Goal: Task Accomplishment & Management: Complete application form

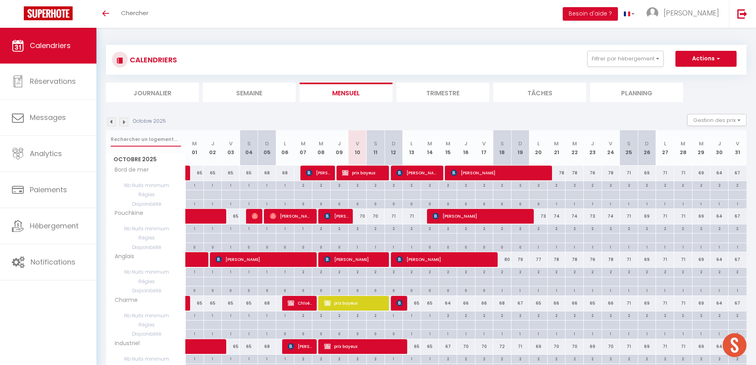
click at [145, 136] on input "text" at bounding box center [146, 139] width 70 height 14
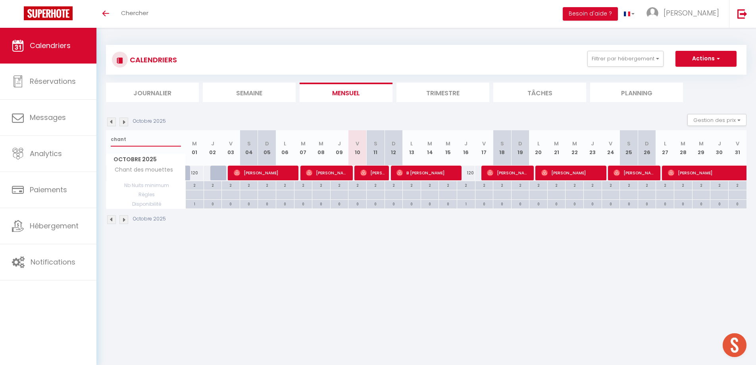
drag, startPoint x: 140, startPoint y: 142, endPoint x: 104, endPoint y: 142, distance: 36.1
click at [104, 142] on div "CALENDRIERS Filtrer par hébergement appart 1 nuit Normandie cosy Victoire Les D…" at bounding box center [425, 135] width 659 height 214
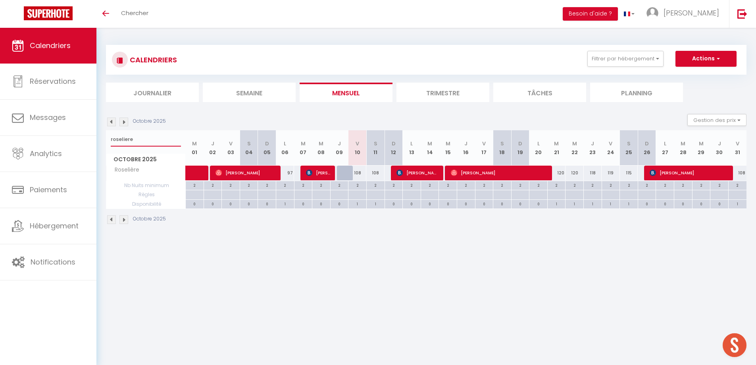
drag, startPoint x: 146, startPoint y: 137, endPoint x: 107, endPoint y: 139, distance: 39.7
click at [107, 139] on div "roseliere" at bounding box center [145, 139] width 79 height 18
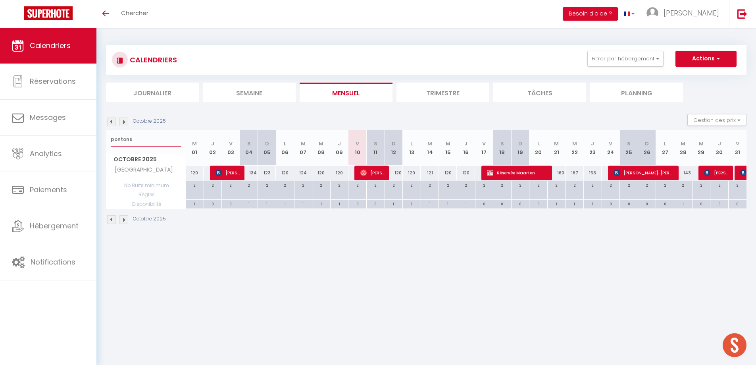
type input "pontons"
click at [369, 176] on span "[PERSON_NAME]" at bounding box center [372, 172] width 24 height 15
select select "OK"
select select "0"
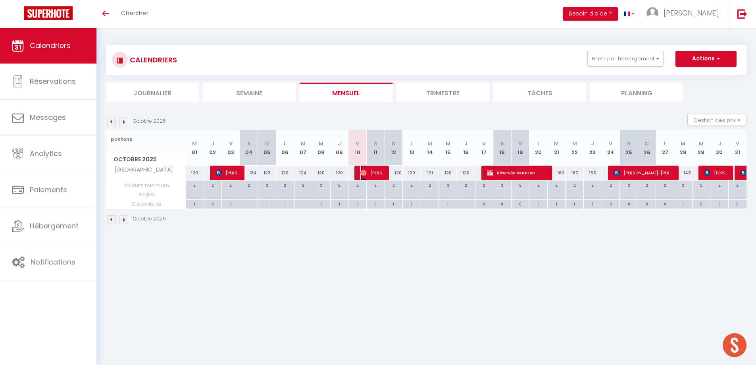
select select "0"
select select "1"
select select
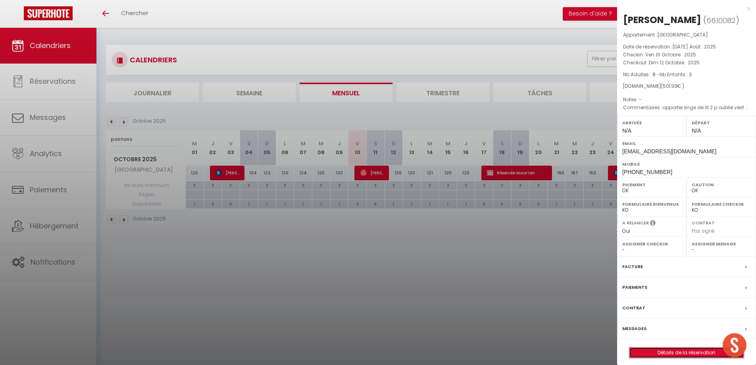
click at [673, 354] on link "Détails de la réservation" at bounding box center [686, 352] width 114 height 10
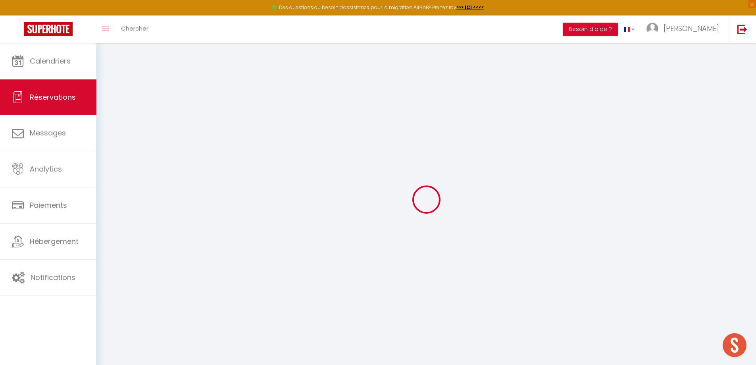
type input "[PERSON_NAME]"
type input "Potterie"
type input "[EMAIL_ADDRESS][DOMAIN_NAME]"
type input "[PHONE_NUMBER]"
select select
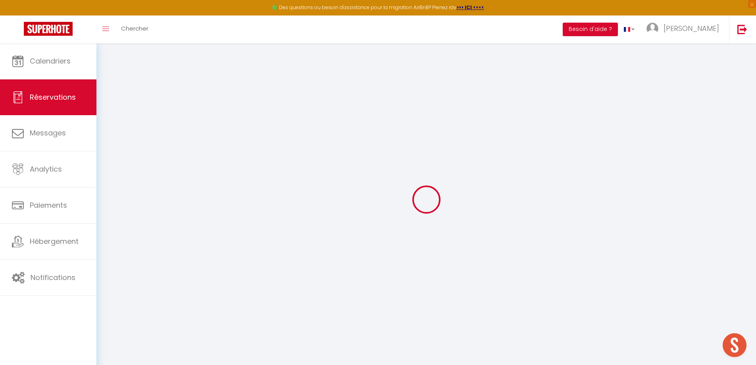
type input "76.95"
select select "56672"
select select "1"
select select
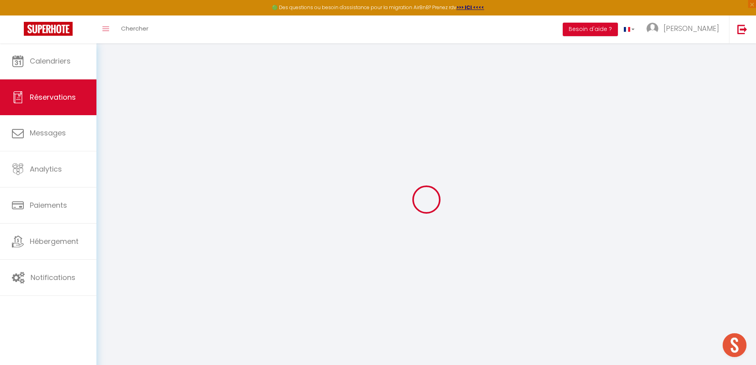
type input "8"
type input "3"
select select "12"
select select
type input "358"
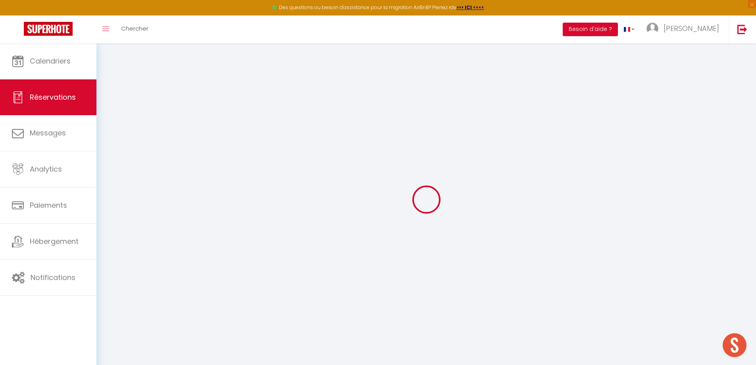
checkbox input "false"
type input "0"
select select "1"
type input "130"
type input "0"
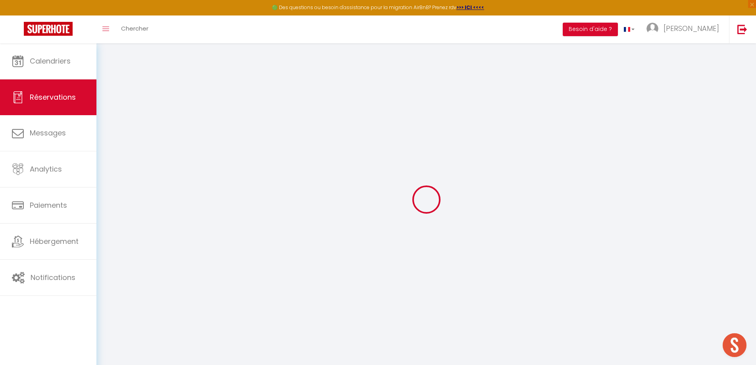
type input "0"
select select
select select "15"
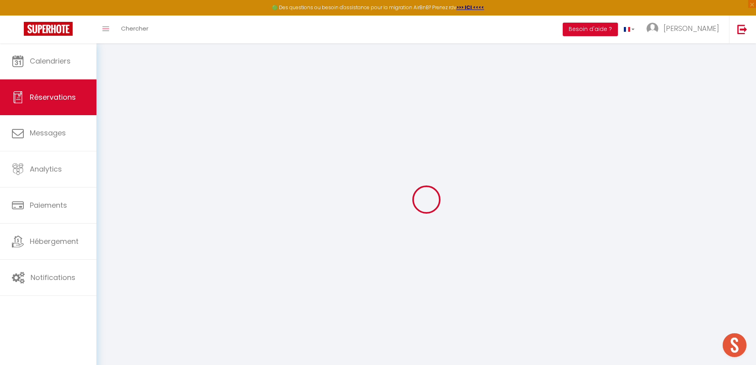
checkbox input "false"
select select
checkbox input "false"
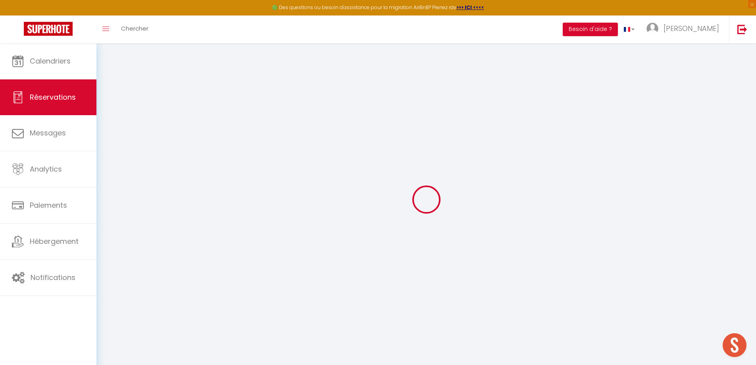
select select
checkbox input "false"
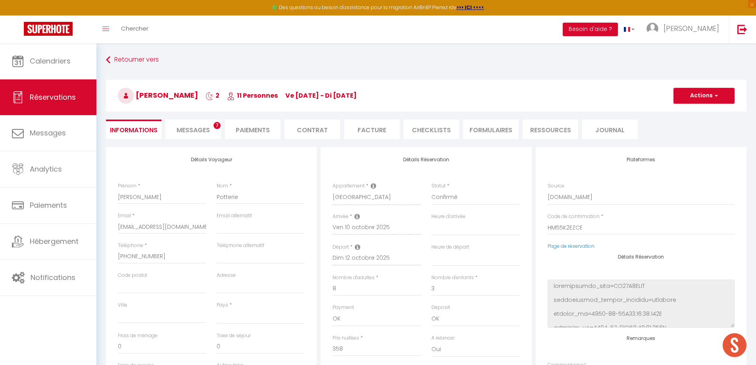
select select
checkbox input "false"
type textarea "apporter linge de lit 2 p oublié vérif ménage chauffage y aller jeudi"
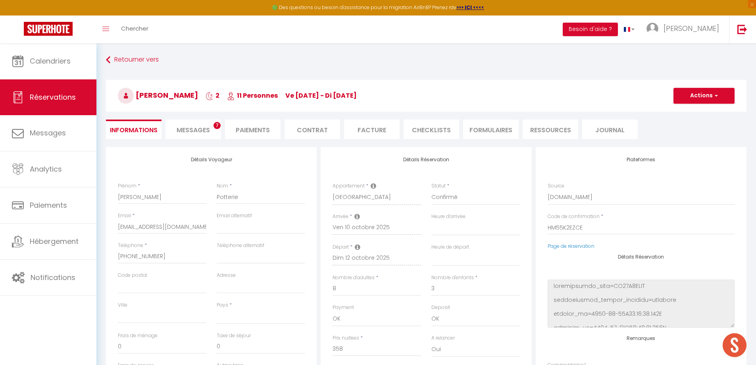
select select
type input "130"
type input "13.93"
select select
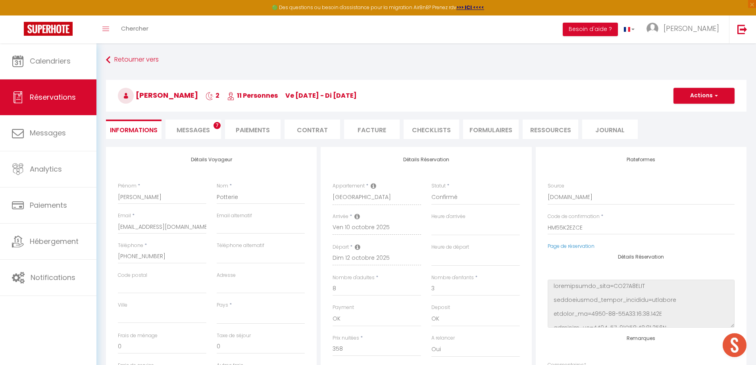
checkbox input "false"
select select
checkbox input "false"
select select
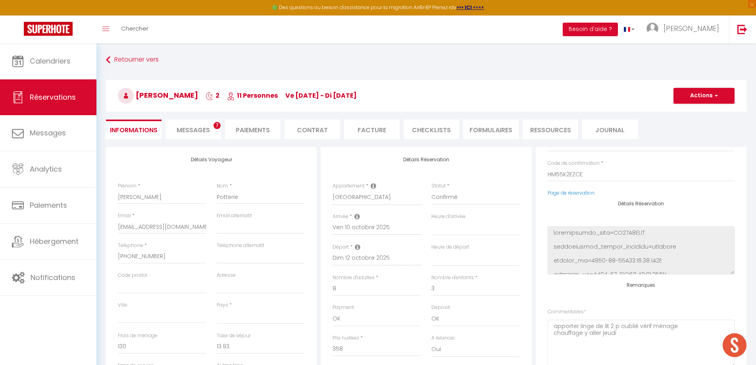
scroll to position [93, 0]
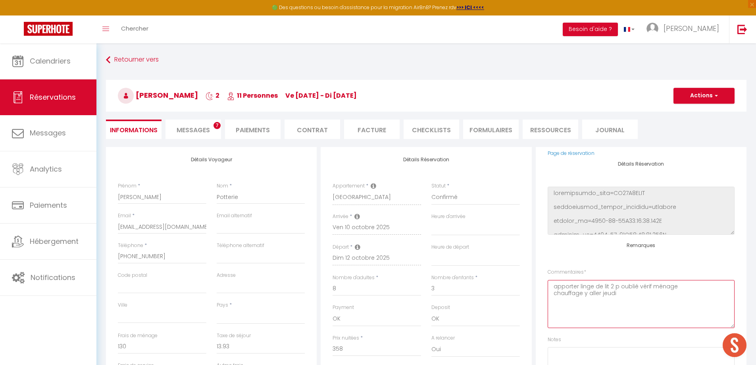
click at [621, 293] on textarea "apporter linge de lit 2 p oublié vérif ménage chauffage y aller jeudi" at bounding box center [640, 304] width 187 height 48
drag, startPoint x: 621, startPoint y: 293, endPoint x: 584, endPoint y: 296, distance: 37.0
click at [584, 296] on textarea "apporter linge de lit 2 p oublié vérif ménage chauffage y aller jeudi" at bounding box center [640, 304] width 187 height 48
click at [585, 296] on textarea "apporter linge de lit 2 p oublié vérif ménage chauffage check in" at bounding box center [640, 304] width 187 height 48
type textarea "apporter linge de lit 2 p oublié vérif ménage chauffage 21 h check in"
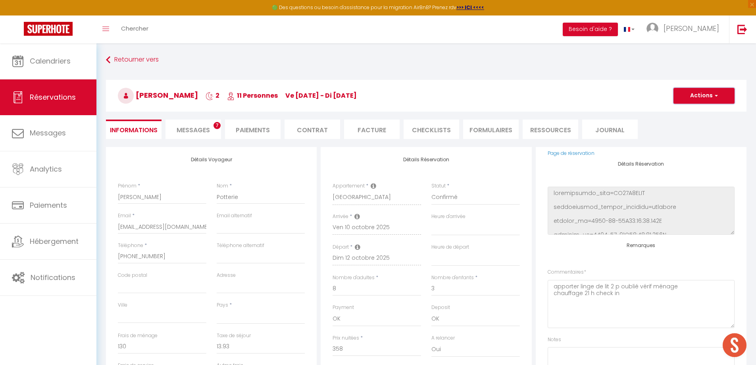
click at [717, 95] on span "button" at bounding box center [714, 95] width 5 height 7
click at [701, 111] on link "Enregistrer" at bounding box center [695, 113] width 63 height 10
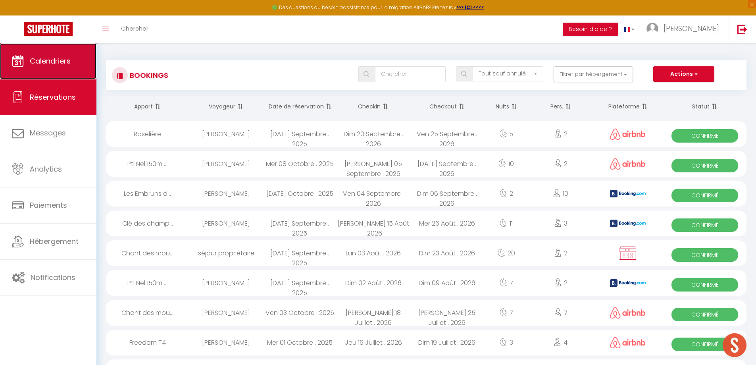
click at [56, 65] on span "Calendriers" at bounding box center [50, 61] width 41 height 10
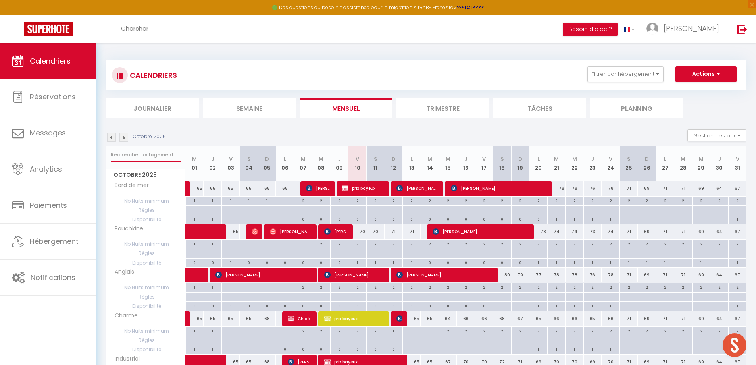
click at [141, 156] on input "text" at bounding box center [146, 155] width 70 height 14
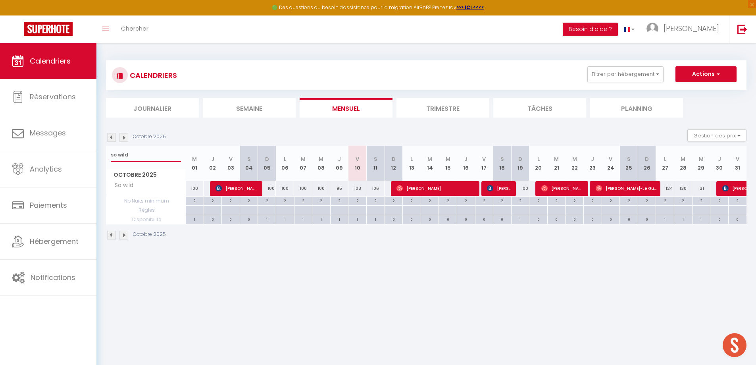
drag, startPoint x: 146, startPoint y: 154, endPoint x: 109, endPoint y: 154, distance: 37.3
click at [109, 154] on div "so wild" at bounding box center [145, 155] width 79 height 18
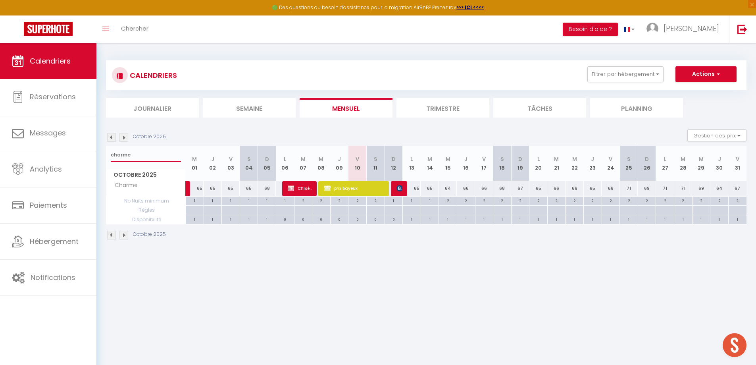
drag, startPoint x: 151, startPoint y: 159, endPoint x: 102, endPoint y: 156, distance: 49.3
click at [97, 160] on div "CALENDRIERS Filtrer par hébergement appart 1 nuit Normandie cosy Victoire Les D…" at bounding box center [425, 150] width 659 height 214
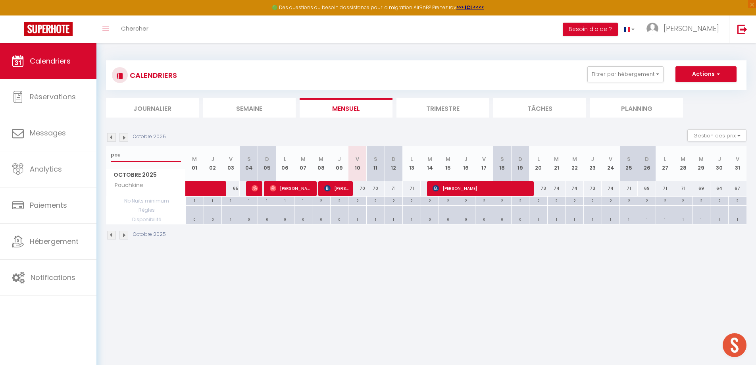
drag, startPoint x: 126, startPoint y: 154, endPoint x: 104, endPoint y: 152, distance: 21.9
click at [104, 152] on div "CALENDRIERS Filtrer par hébergement appart 1 nuit Normandie cosy Victoire Les D…" at bounding box center [425, 150] width 659 height 214
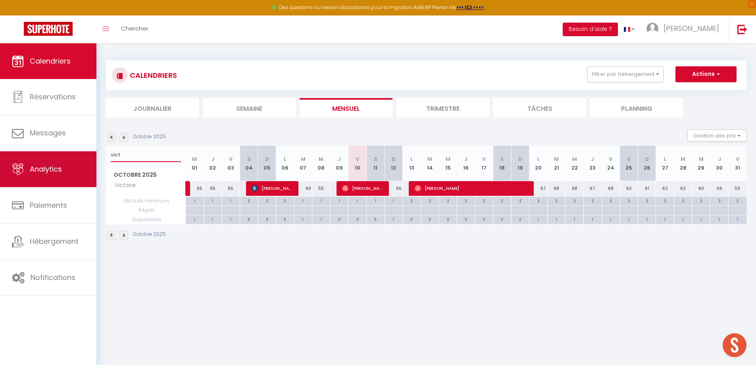
drag, startPoint x: 148, startPoint y: 158, endPoint x: 73, endPoint y: 156, distance: 75.8
click at [73, 156] on div "🟢 Des questions ou besoin d'assistance pour la migration AirBnB? Prenez rdv >>>…" at bounding box center [378, 150] width 756 height 214
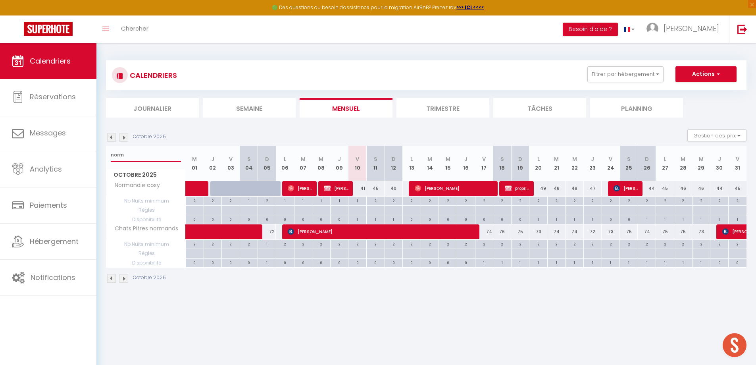
drag, startPoint x: 135, startPoint y: 155, endPoint x: 108, endPoint y: 153, distance: 27.1
click at [106, 154] on div "CALENDRIERS Filtrer par hébergement appart 1 nuit Normandie cosy Victoire Les D…" at bounding box center [425, 171] width 659 height 257
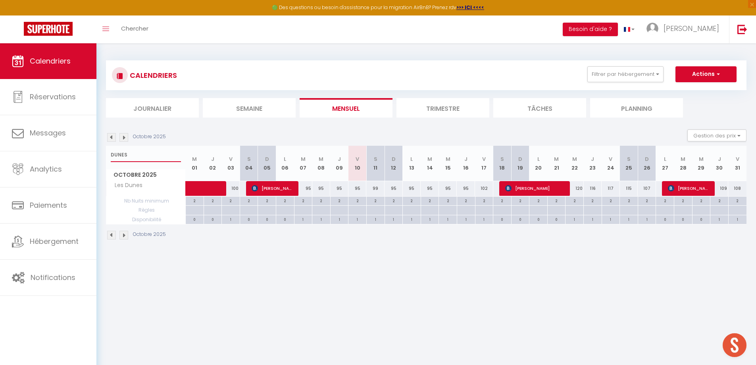
type input "DUNES"
